Goal: Task Accomplishment & Management: Manage account settings

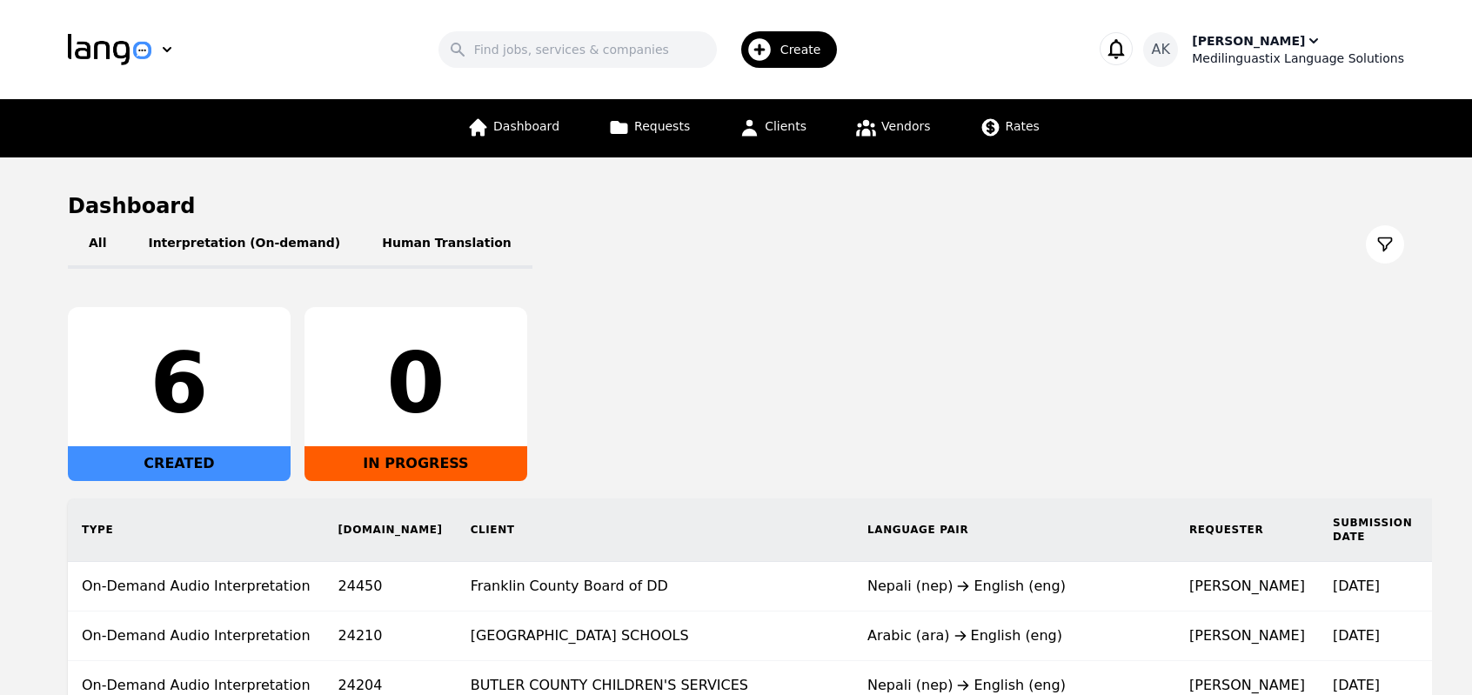
click at [1287, 41] on div "Ameet Kumar" at bounding box center [1248, 40] width 113 height 17
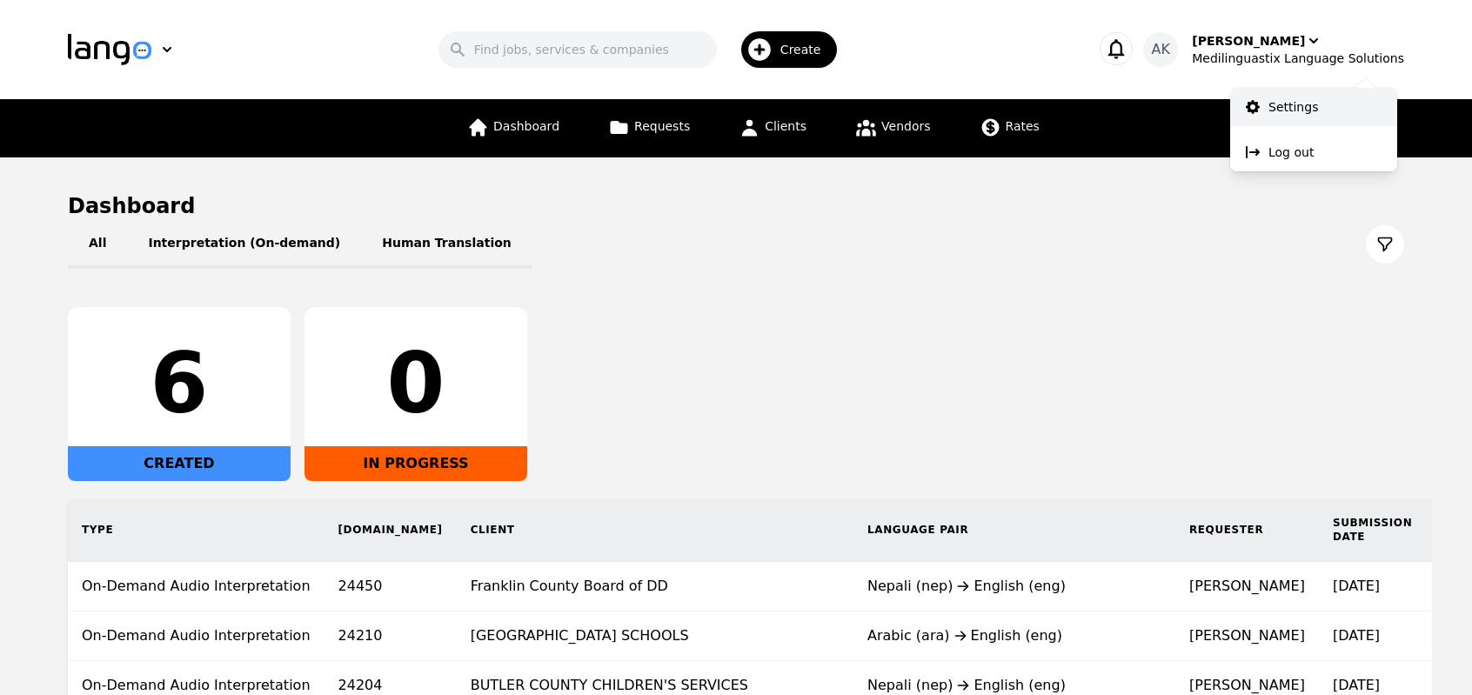
click at [1274, 106] on p "Settings" at bounding box center [1293, 106] width 50 height 17
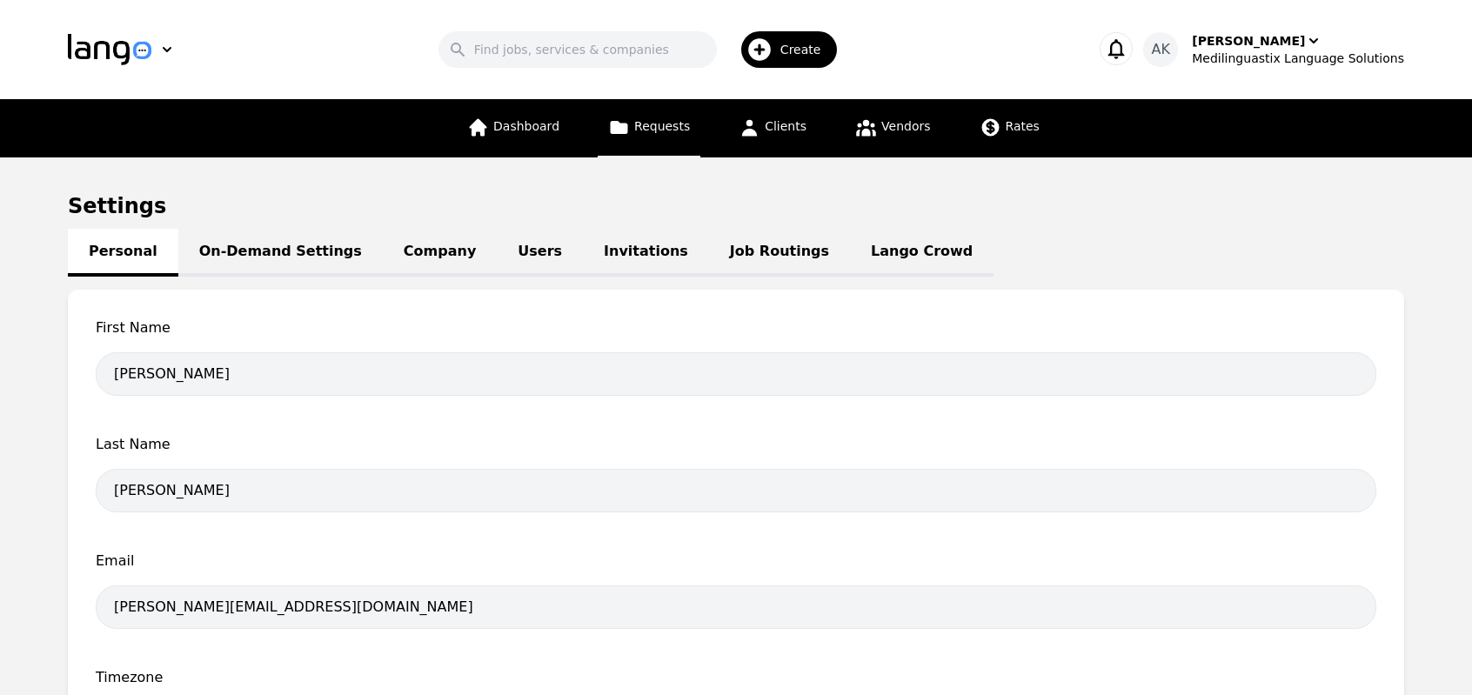
click at [662, 139] on link "Requests" at bounding box center [649, 128] width 103 height 58
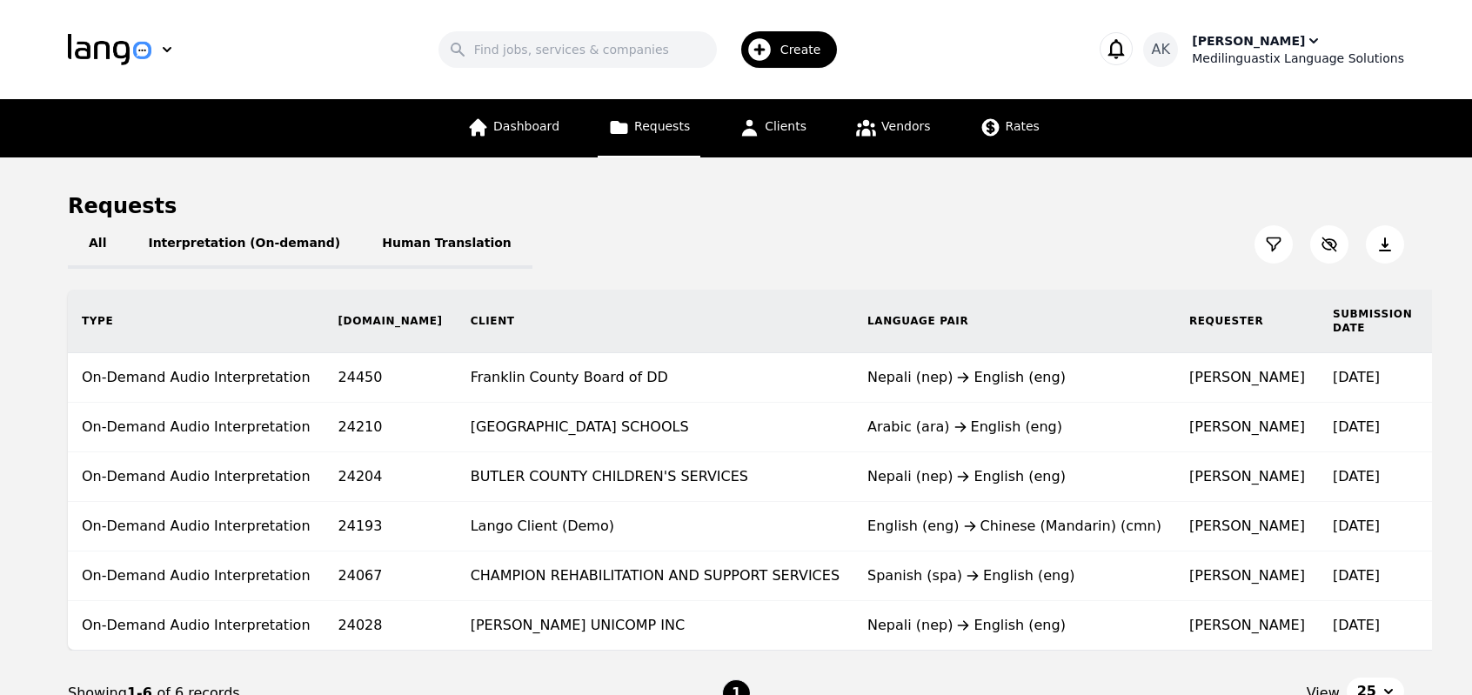
click at [1252, 58] on div "Medilinguastix Language Solutions" at bounding box center [1298, 58] width 212 height 17
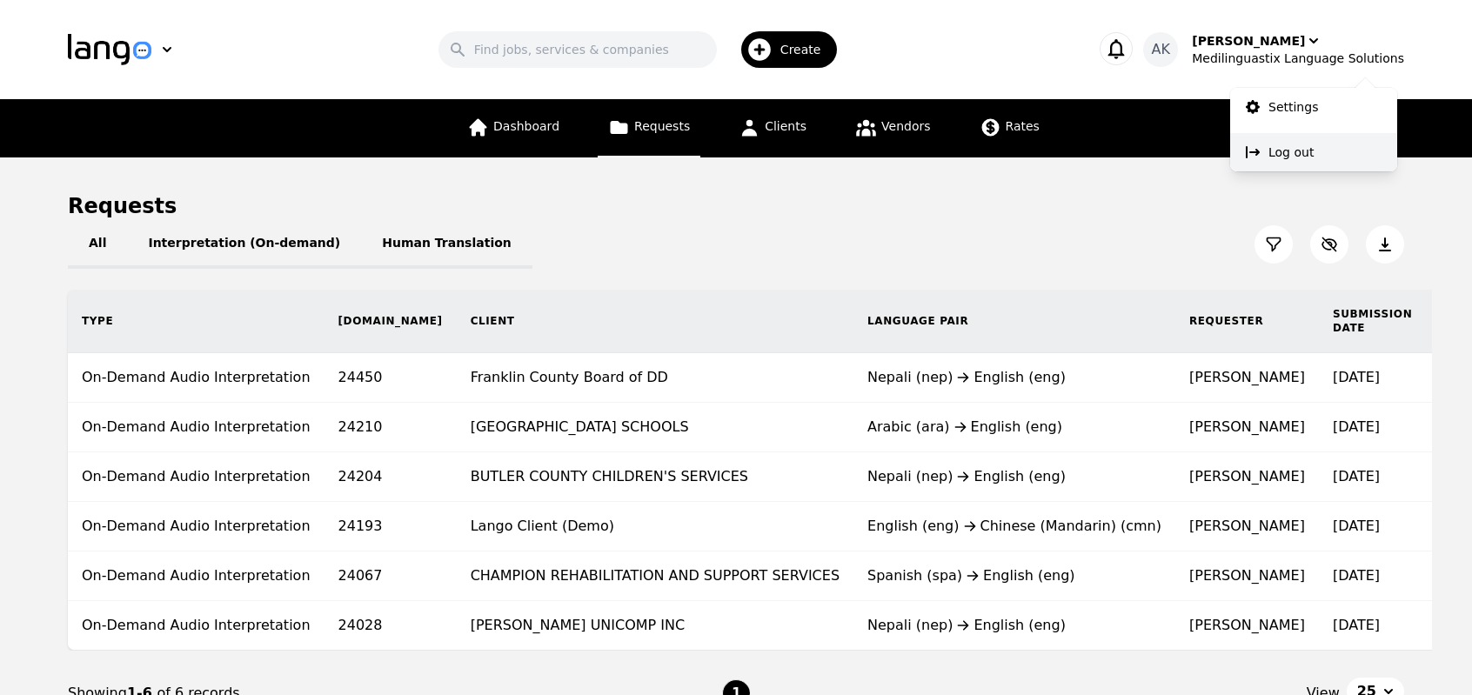
click at [1265, 149] on button "Log out" at bounding box center [1313, 152] width 167 height 38
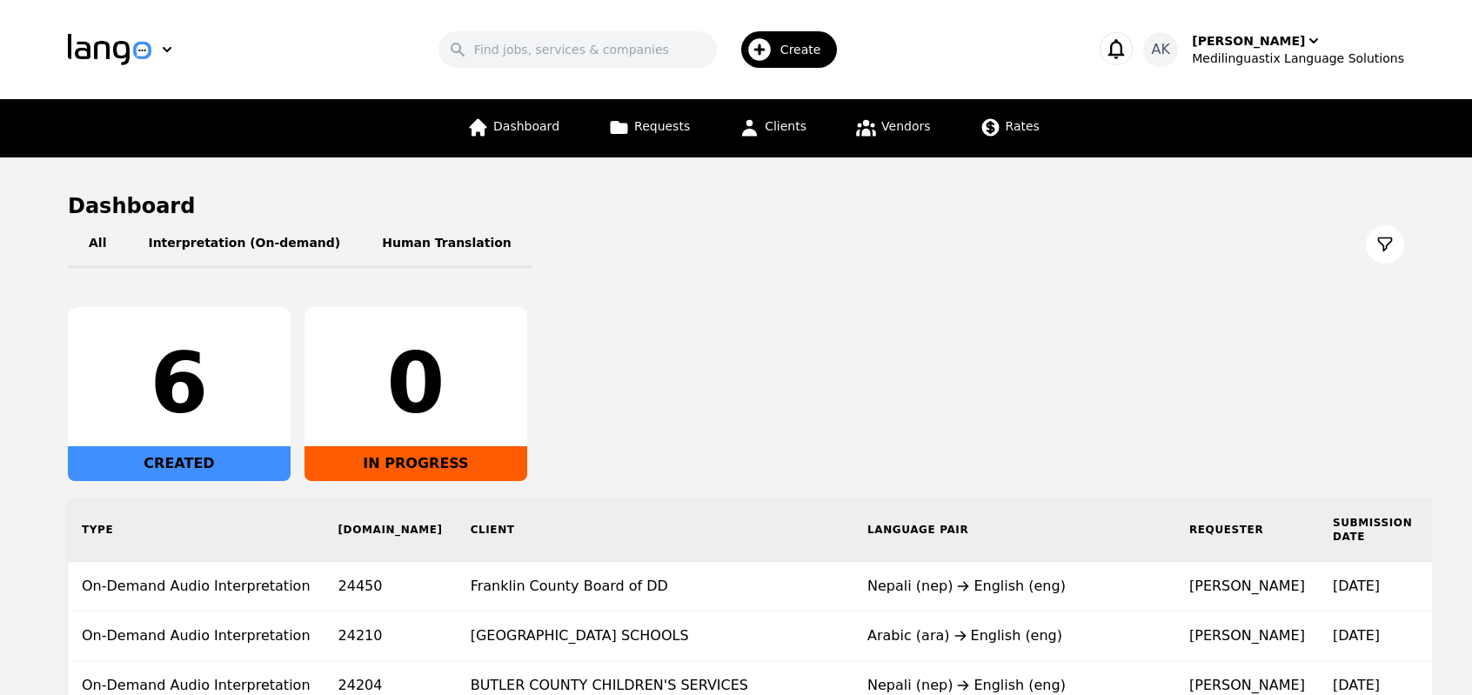
click at [631, 383] on div "6 CREATED 0 IN PROGRESS" at bounding box center [736, 394] width 1336 height 174
click at [1030, 461] on div "6 CREATED 0 IN PROGRESS" at bounding box center [736, 394] width 1336 height 174
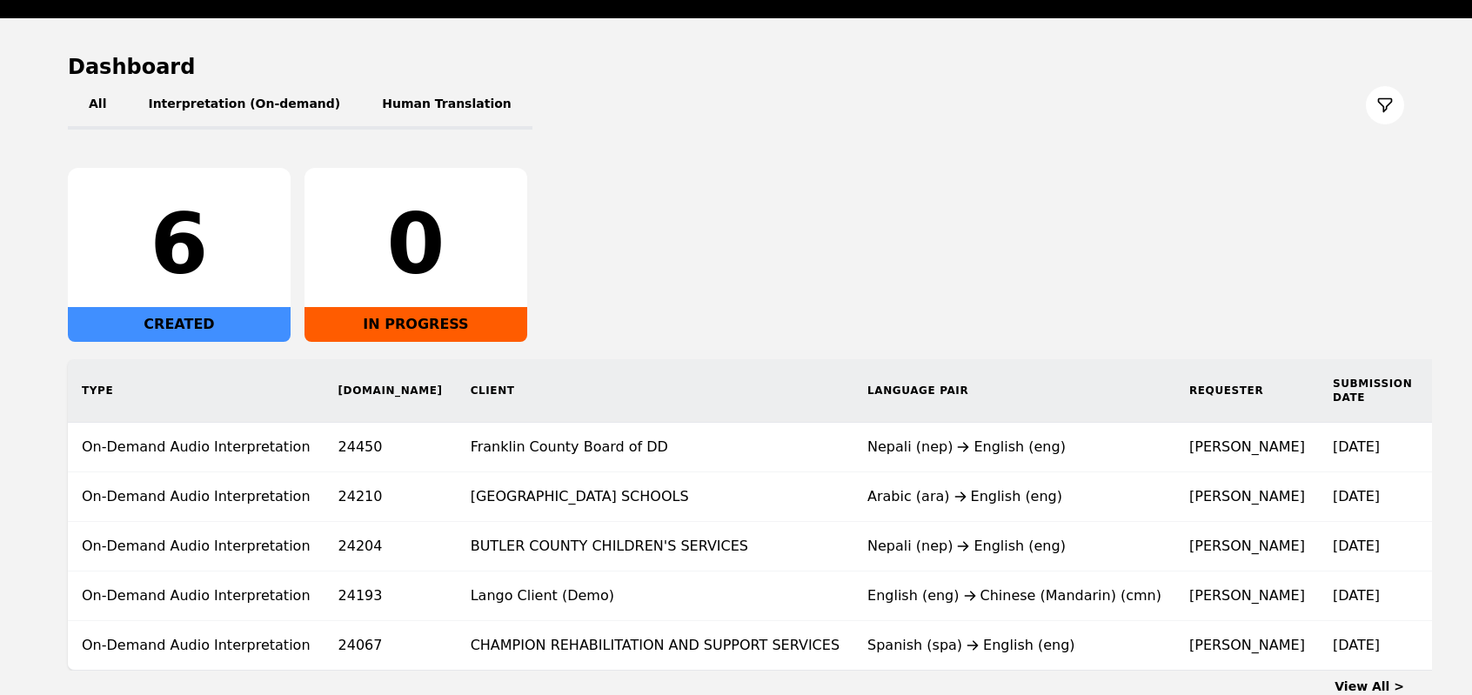
scroll to position [174, 0]
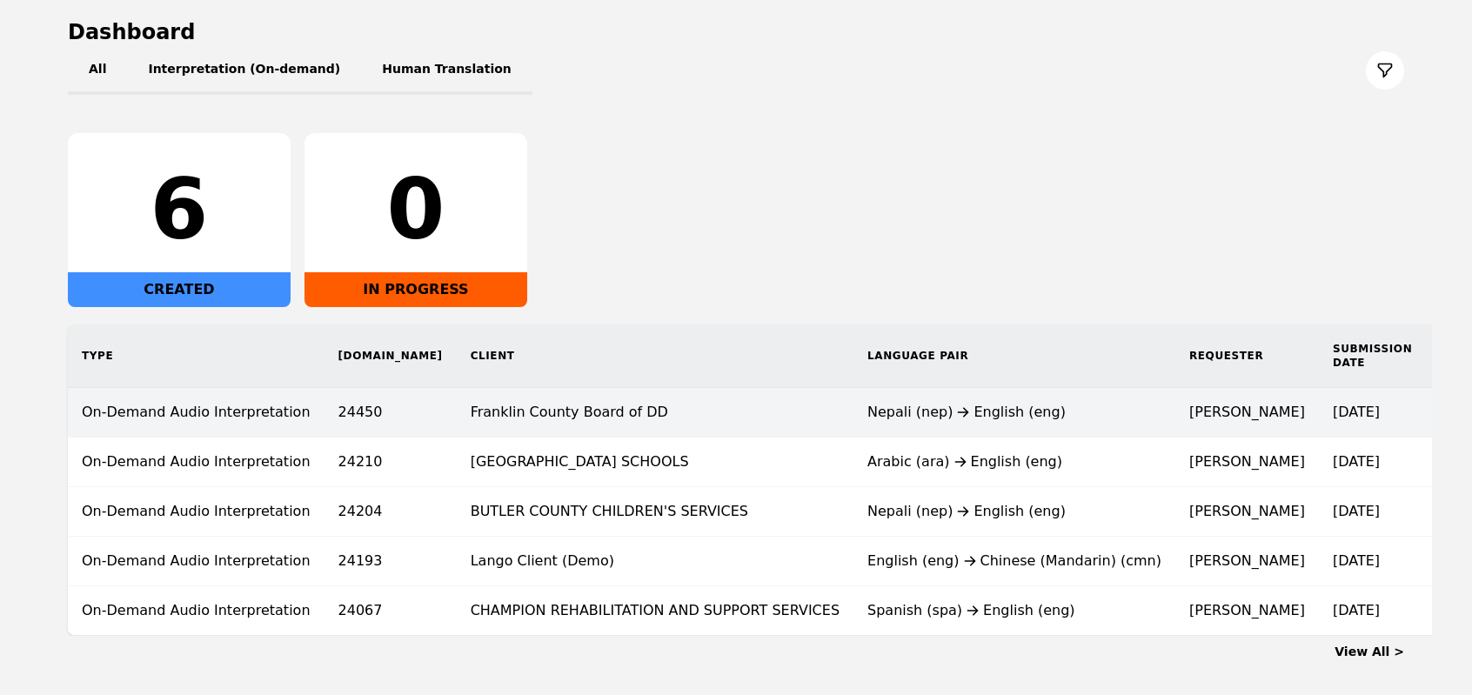
click at [1007, 426] on td "Nepali (nep) English (eng)" at bounding box center [1014, 413] width 322 height 50
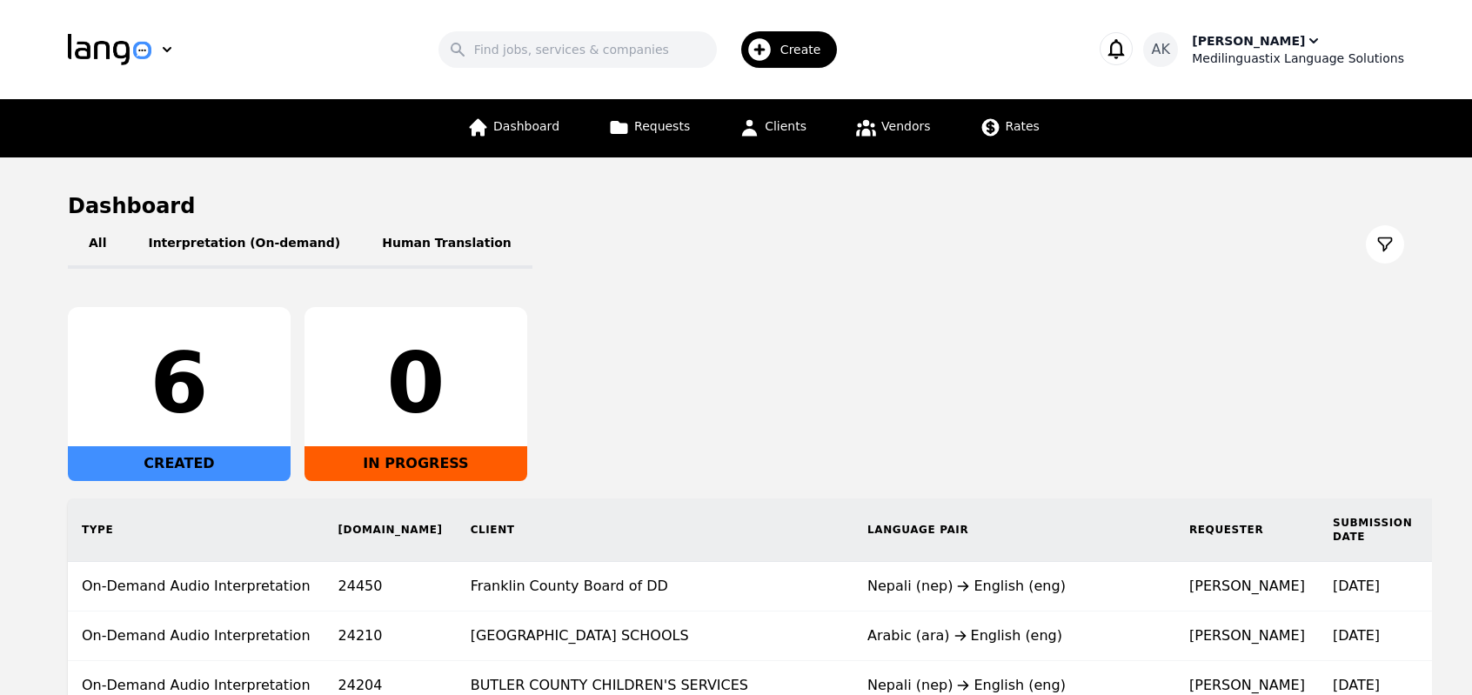
click at [1255, 45] on div "Ameet Kumar" at bounding box center [1248, 40] width 113 height 17
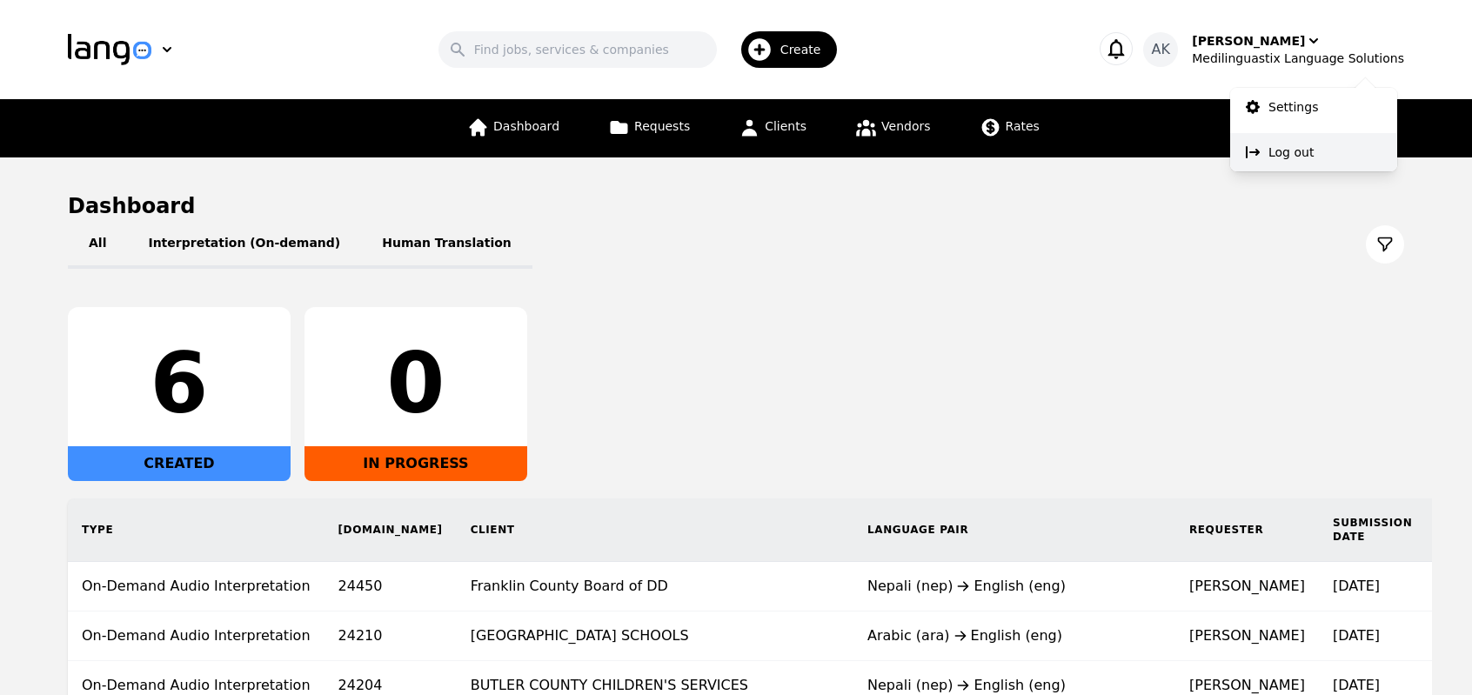
click at [1284, 145] on p "Log out" at bounding box center [1290, 152] width 45 height 17
